Goal: Find specific page/section: Find specific page/section

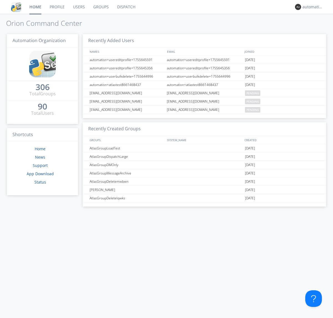
click at [126, 7] on link "Dispatch" at bounding box center [126, 7] width 27 height 14
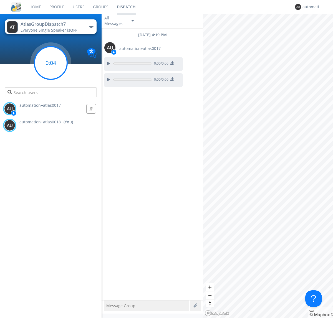
click at [51, 63] on g at bounding box center [50, 63] width 33 height 33
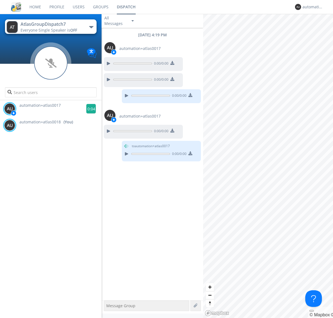
click at [89, 109] on g at bounding box center [91, 109] width 10 height 10
click at [311, 7] on div "automation+atlas0018" at bounding box center [312, 7] width 21 height 6
